Goal: Information Seeking & Learning: Learn about a topic

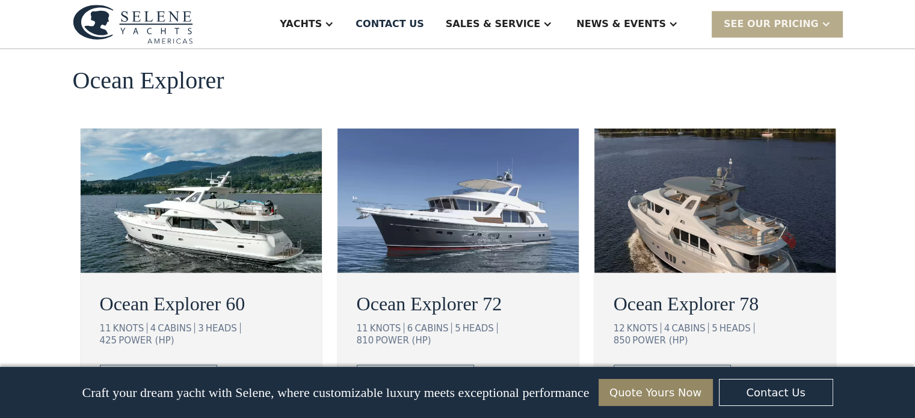
scroll to position [2225, 0]
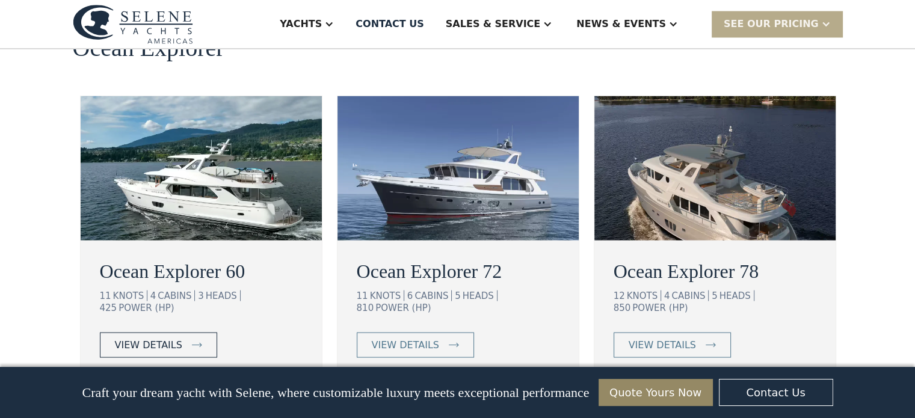
click at [173, 337] on div "view details" at bounding box center [148, 344] width 67 height 14
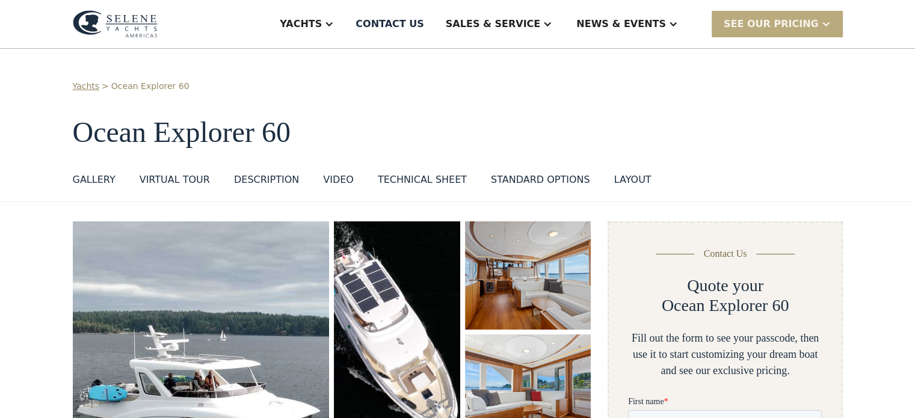
click at [800, 20] on div "SEE Our Pricing" at bounding box center [770, 24] width 95 height 14
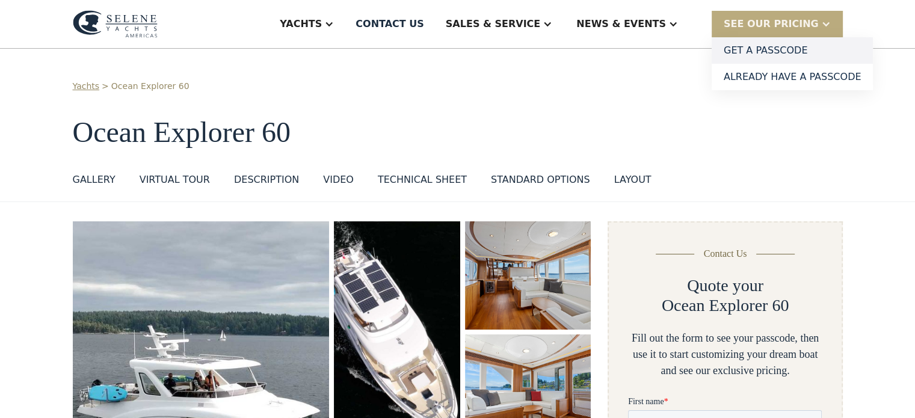
click at [779, 48] on link "Get a PASSCODE" at bounding box center [792, 50] width 162 height 26
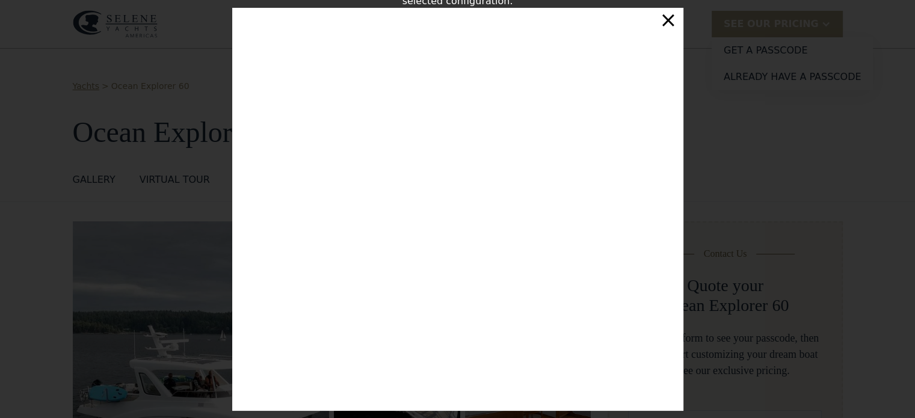
scroll to position [3, 0]
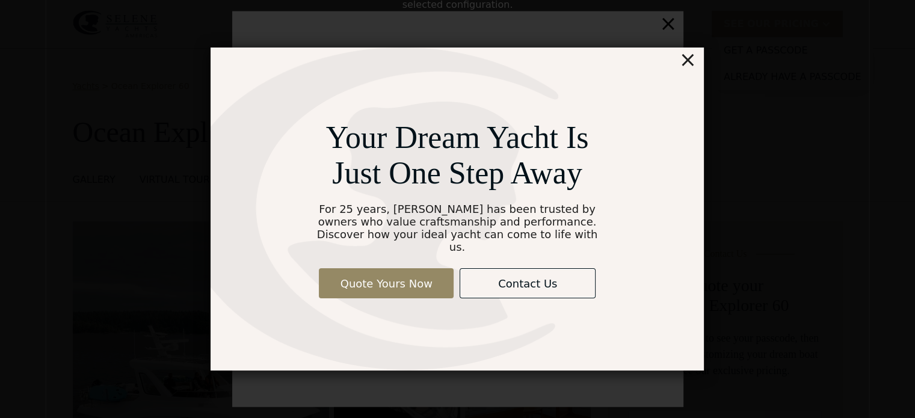
click at [687, 66] on div "×" at bounding box center [687, 60] width 17 height 24
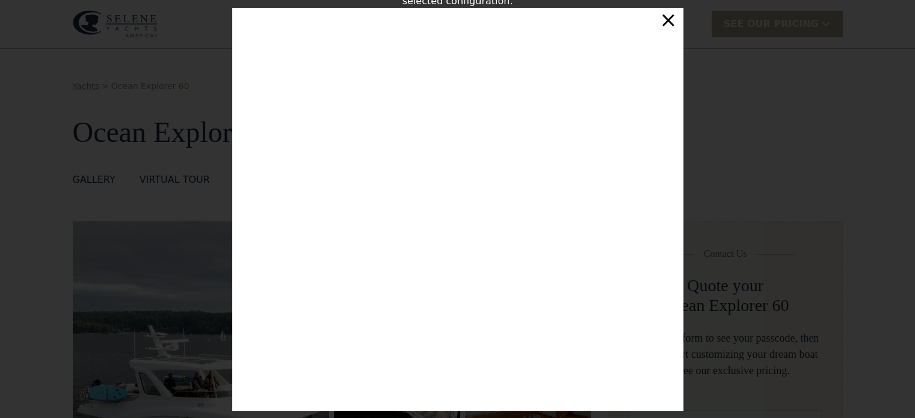
scroll to position [208, 0]
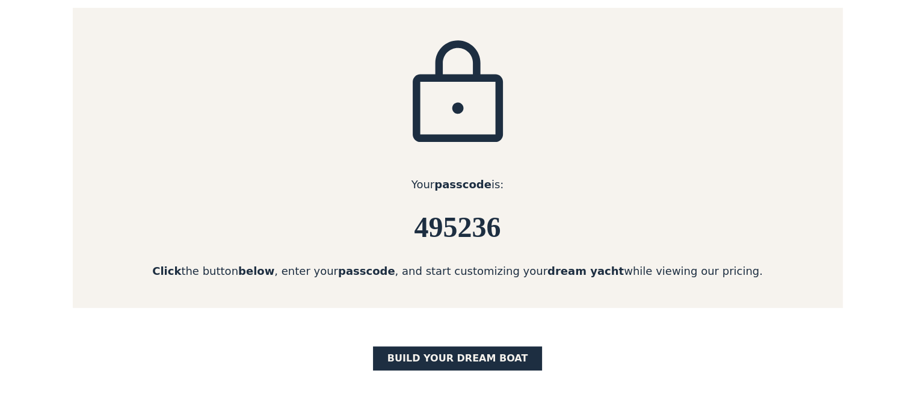
scroll to position [180, 0]
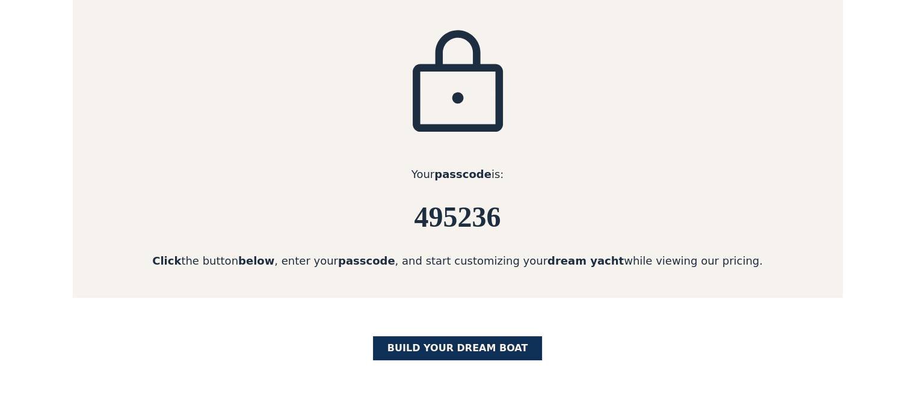
click at [478, 346] on link "BUILD yOUR dream boat" at bounding box center [458, 348] width 170 height 24
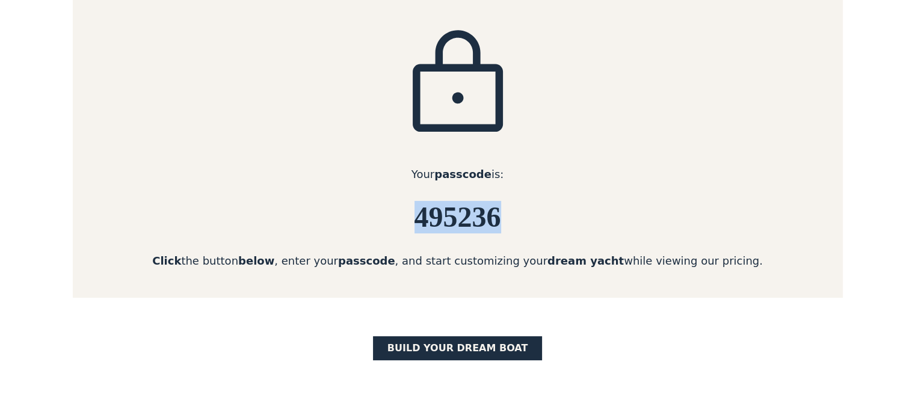
drag, startPoint x: 500, startPoint y: 219, endPoint x: 420, endPoint y: 219, distance: 80.0
click at [420, 219] on h6 "495236" at bounding box center [458, 217] width 770 height 32
copy h6 "495236"
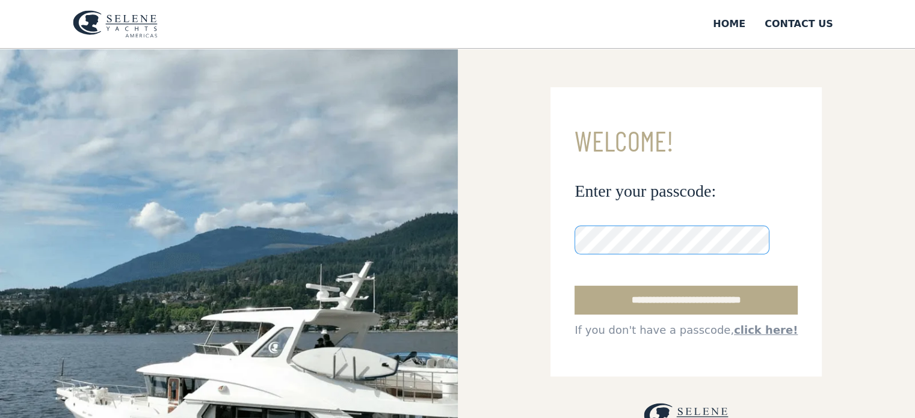
click at [441, 241] on div "**********" at bounding box center [457, 327] width 915 height 556
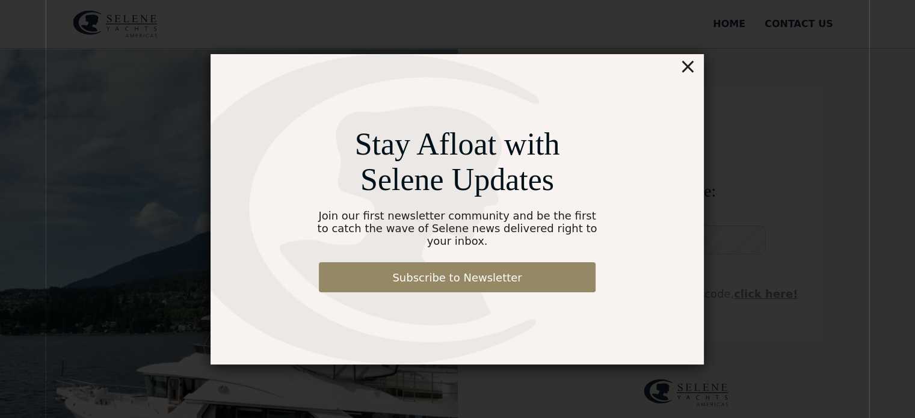
click at [691, 72] on div "×" at bounding box center [687, 66] width 17 height 24
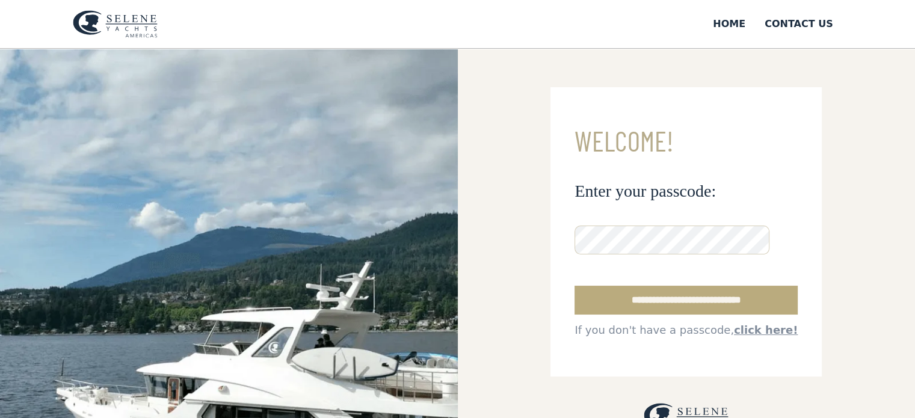
click at [679, 297] on input "**********" at bounding box center [685, 300] width 223 height 29
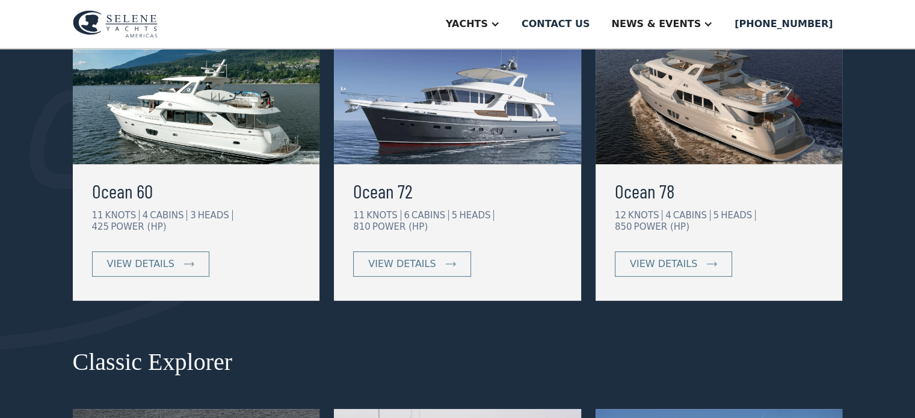
scroll to position [301, 0]
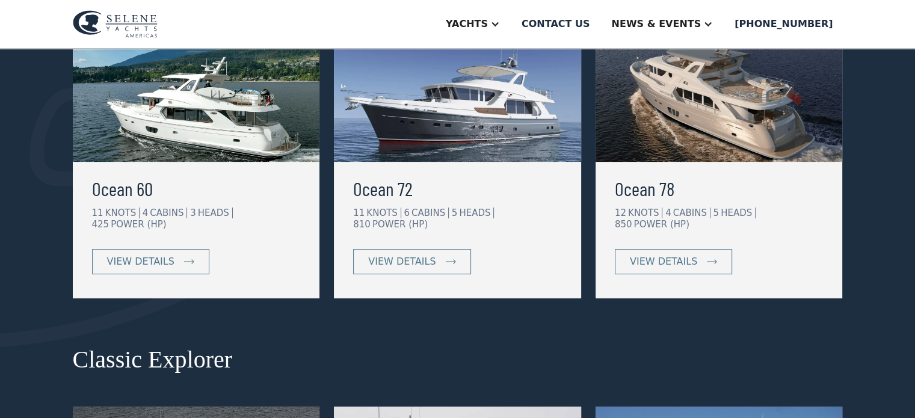
click at [140, 195] on h3 "Ocean 60" at bounding box center [196, 188] width 209 height 29
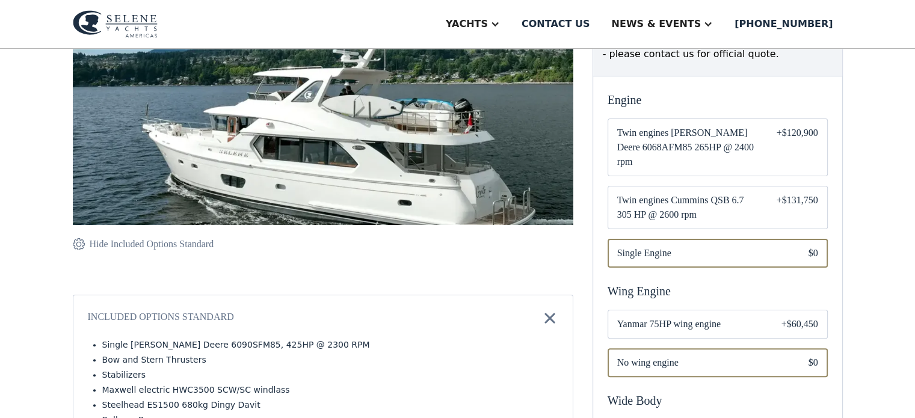
scroll to position [180, 0]
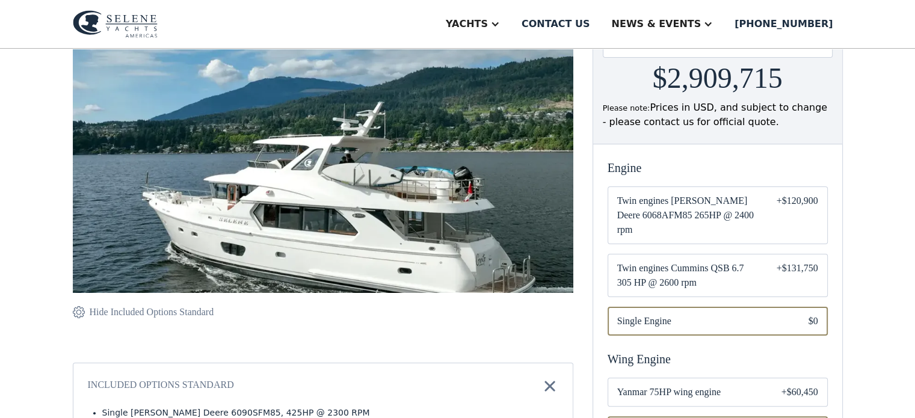
click at [665, 263] on span "Twin engines Cummins QSB 6.7 305 HP @ 2600 rpm" at bounding box center [687, 275] width 140 height 29
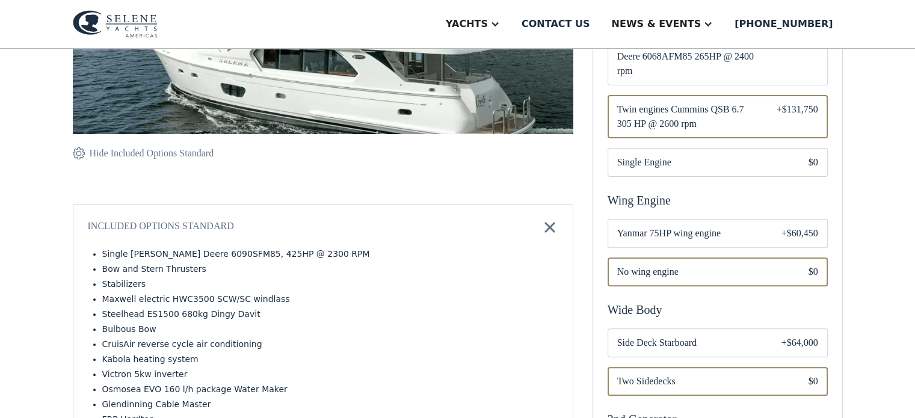
scroll to position [361, 0]
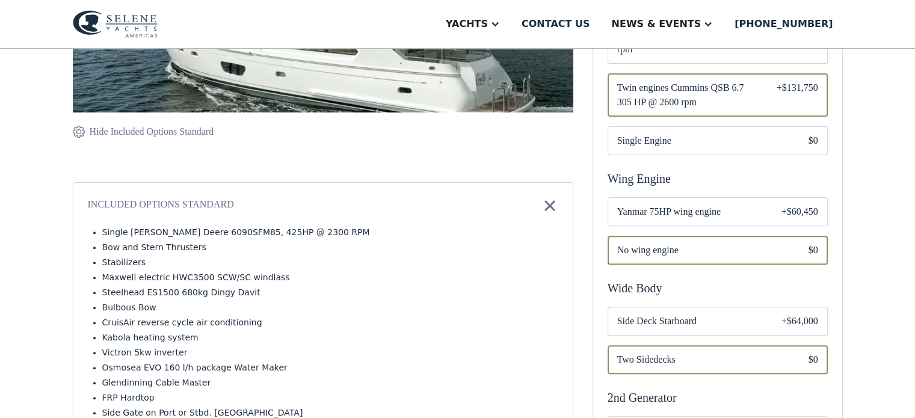
click at [716, 204] on span "Yanmar 75HP wing engine" at bounding box center [689, 211] width 145 height 14
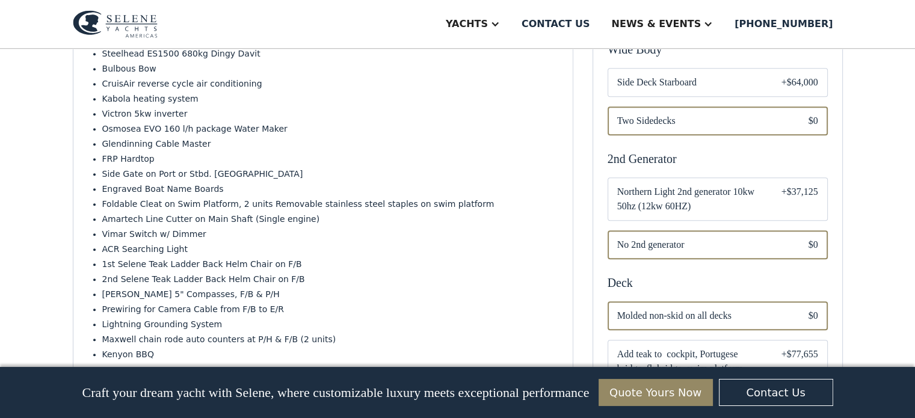
scroll to position [601, 0]
click at [814, 236] on div "$0" at bounding box center [813, 243] width 10 height 14
click at [656, 236] on span "No 2nd generator" at bounding box center [703, 243] width 172 height 14
click at [647, 185] on span "Northern Light 2nd generator 10kw 50hz (12kw 60HZ)" at bounding box center [689, 197] width 145 height 29
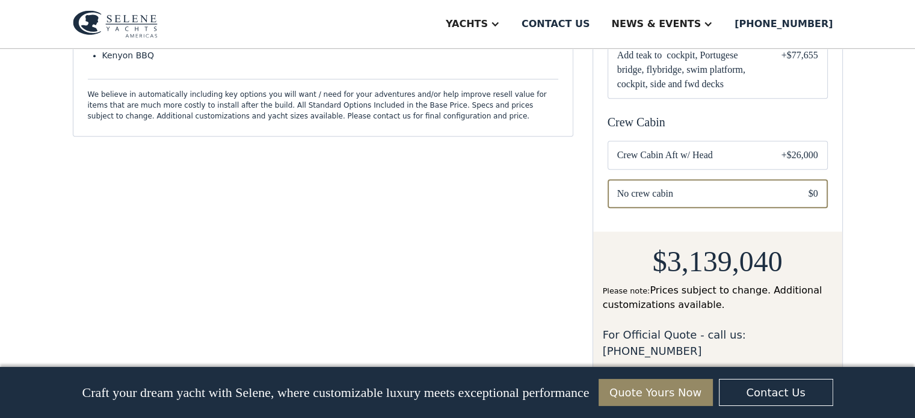
scroll to position [902, 0]
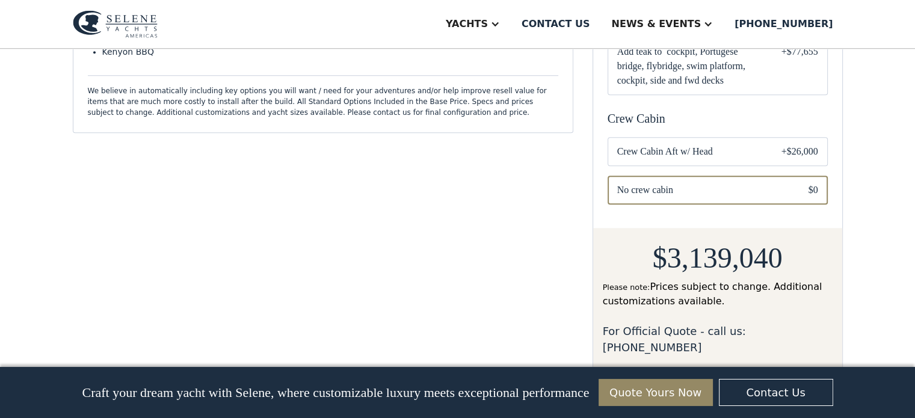
click at [639, 144] on span "Crew Cabin Aft w/ Head" at bounding box center [689, 151] width 145 height 14
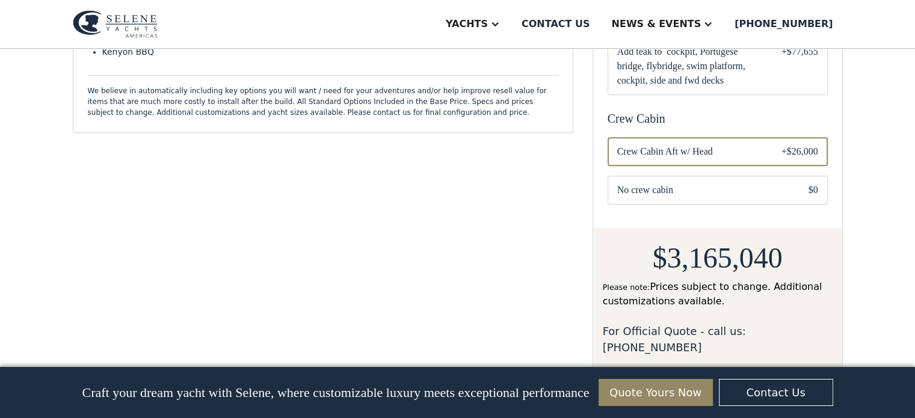
click at [640, 183] on span "No crew cabin" at bounding box center [703, 190] width 172 height 14
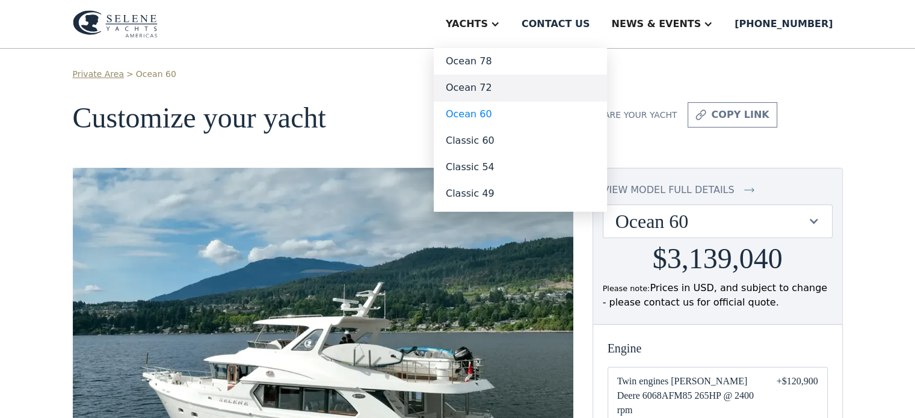
click at [540, 91] on link "Ocean 72" at bounding box center [520, 88] width 173 height 26
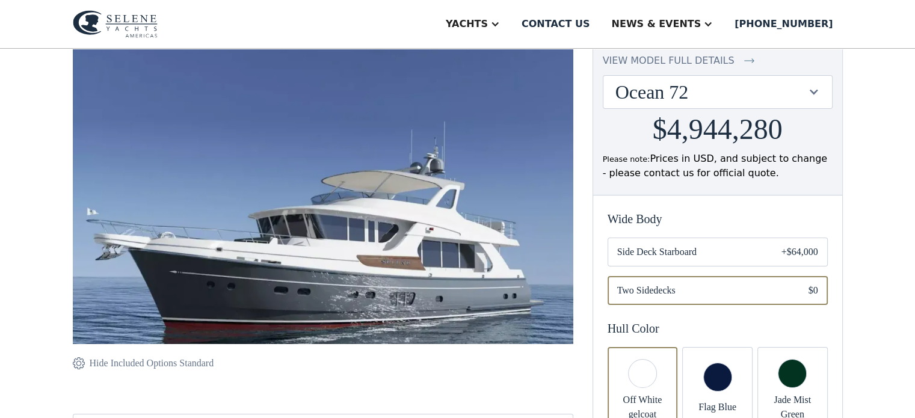
scroll to position [120, 0]
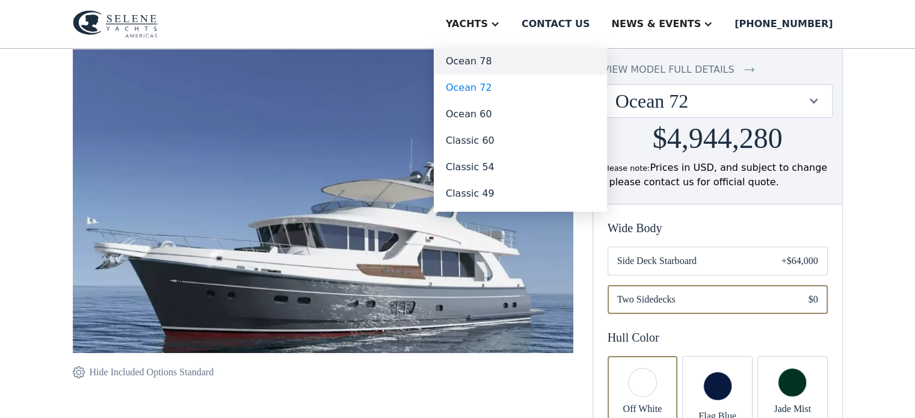
click at [538, 61] on link "Ocean 78" at bounding box center [520, 61] width 173 height 26
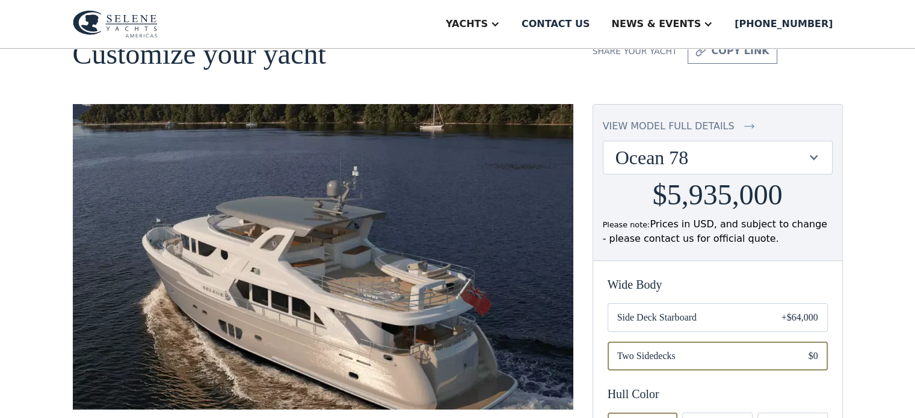
scroll to position [60, 0]
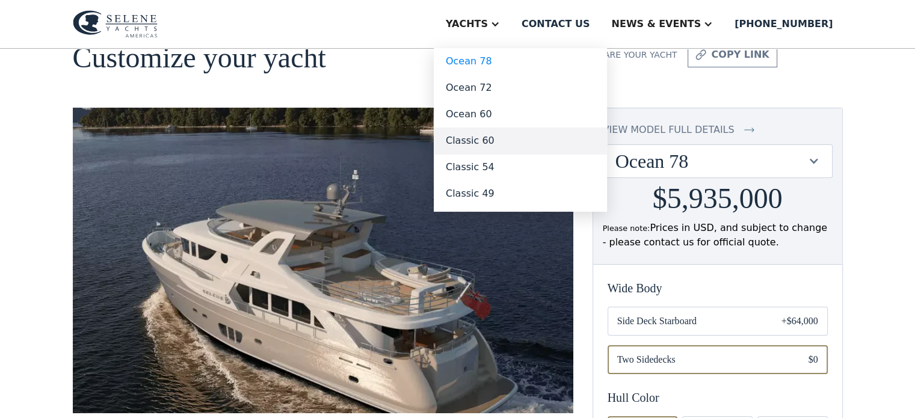
click at [530, 141] on link "Classic 60" at bounding box center [520, 140] width 173 height 26
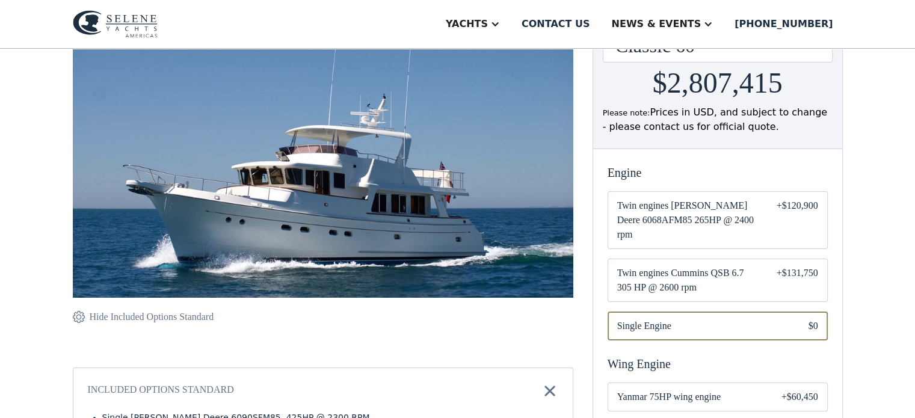
scroll to position [180, 0]
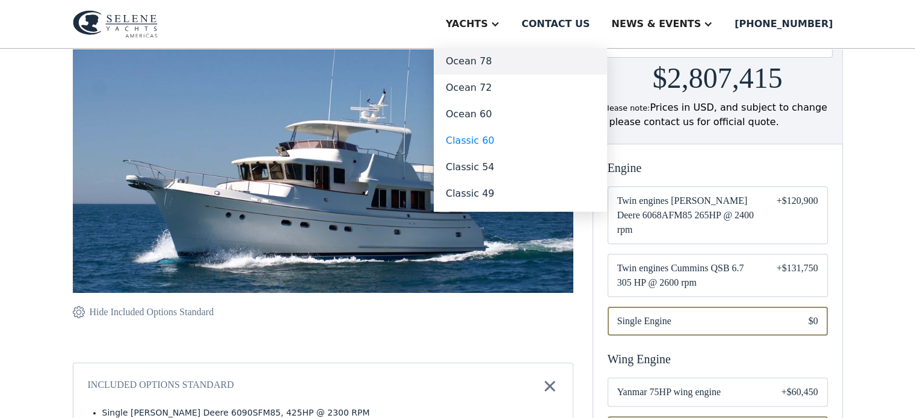
click at [538, 65] on link "Ocean 78" at bounding box center [520, 61] width 173 height 26
